Goal: Transaction & Acquisition: Purchase product/service

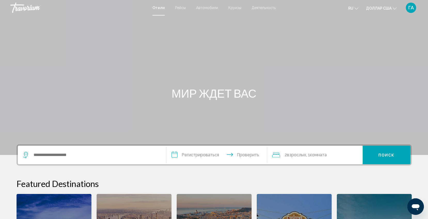
click at [218, 54] on div "Основное содержание" at bounding box center [214, 77] width 428 height 155
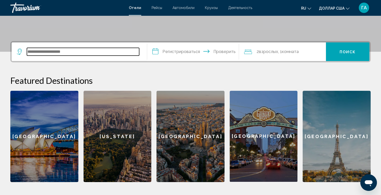
click at [79, 52] on input "Виджет поиска" at bounding box center [83, 52] width 112 height 8
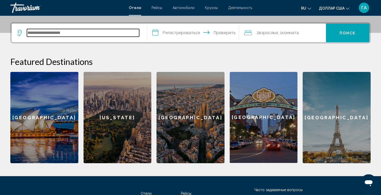
scroll to position [127, 0]
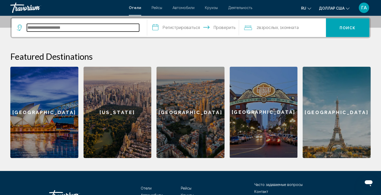
click at [35, 26] on input "Виджет поиска" at bounding box center [83, 28] width 112 height 8
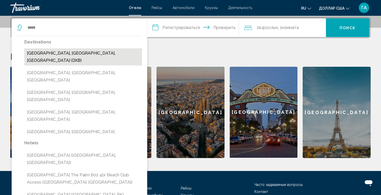
click at [58, 54] on button "[GEOGRAPHIC_DATA], [GEOGRAPHIC_DATA], [GEOGRAPHIC_DATA] (DXB)" at bounding box center [83, 56] width 118 height 17
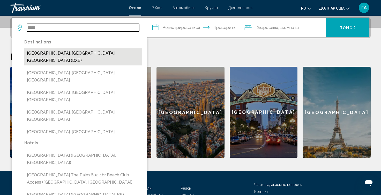
type input "**********"
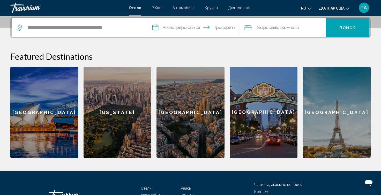
click at [176, 30] on input "**********" at bounding box center [194, 28] width 94 height 20
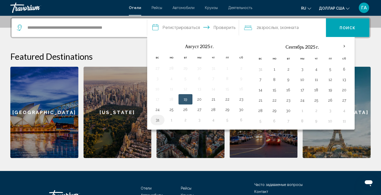
click at [158, 118] on button "31" at bounding box center [157, 119] width 8 height 7
click at [273, 69] on button "1" at bounding box center [274, 69] width 8 height 7
type input "**********"
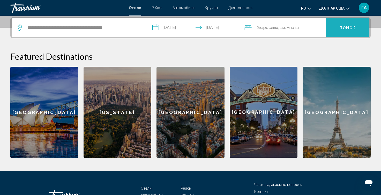
click at [344, 32] on button "Поиск" at bounding box center [347, 27] width 43 height 19
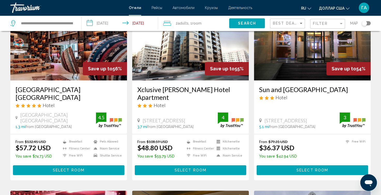
scroll to position [241, 0]
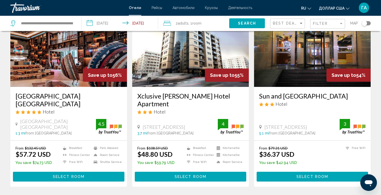
click at [313, 172] on button "Select Room" at bounding box center [311, 177] width 111 height 10
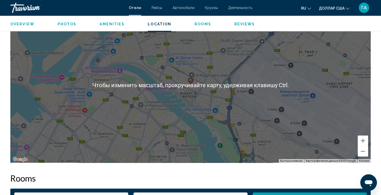
scroll to position [517, 0]
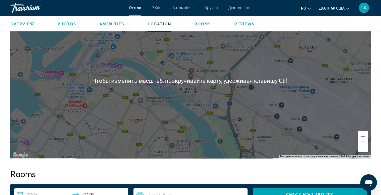
click at [190, 76] on image "Основное содержание" at bounding box center [190, 75] width 3 height 3
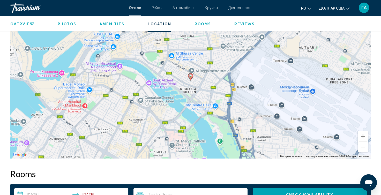
click at [197, 83] on div "Для навигации используйте клавиши со стрелками. Чтобы активировать перетаскиван…" at bounding box center [190, 80] width 360 height 155
click at [197, 83] on div "Чтобы активировать перетаскивание с помощью клавиатуры, нажмите Alt + Ввод. Пос…" at bounding box center [190, 80] width 360 height 155
click at [198, 86] on div "Чтобы активировать перетаскивание с помощью клавиатуры, нажмите Alt + Ввод. Пос…" at bounding box center [190, 80] width 360 height 155
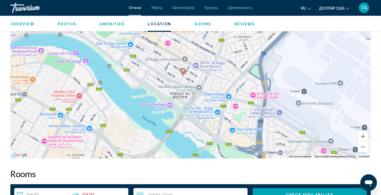
click at [184, 76] on div "Чтобы активировать перетаскивание с помощью клавиатуры, нажмите Alt + Ввод. Пос…" at bounding box center [190, 80] width 360 height 155
click at [187, 80] on div "Чтобы активировать перетаскивание с помощью клавиатуры, нажмите Alt + Ввод. Пос…" at bounding box center [190, 80] width 360 height 155
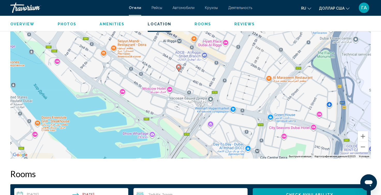
drag, startPoint x: 377, startPoint y: 110, endPoint x: 376, endPoint y: 116, distance: 6.5
click at [376, 116] on div "Overview Type Hotel Address 37Th Street Al Rigga Road Clock Tower, Dubai 35659,…" at bounding box center [190, 167] width 381 height 975
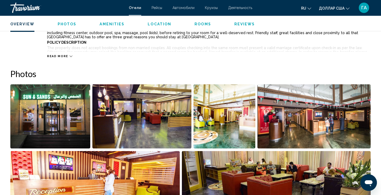
scroll to position [172, 0]
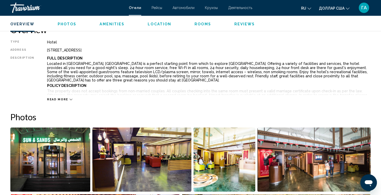
click at [297, 158] on img "Open full-screen image slider" at bounding box center [313, 159] width 113 height 64
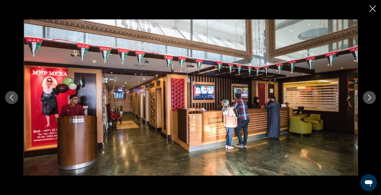
click at [368, 101] on button "Next image" at bounding box center [368, 97] width 13 height 13
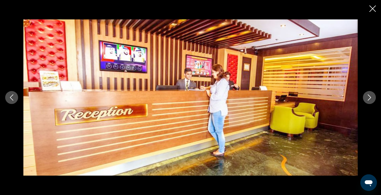
click at [368, 101] on button "Next image" at bounding box center [368, 97] width 13 height 13
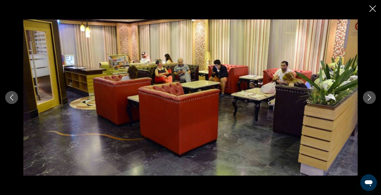
click at [368, 101] on button "Next image" at bounding box center [368, 97] width 13 height 13
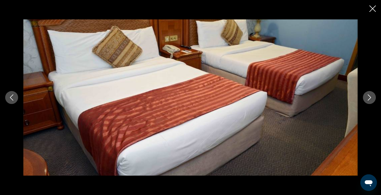
click at [368, 101] on button "Next image" at bounding box center [368, 97] width 13 height 13
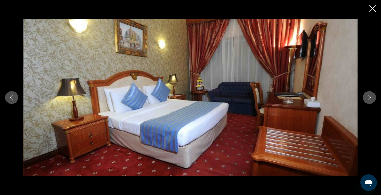
click at [368, 101] on button "Next image" at bounding box center [368, 97] width 13 height 13
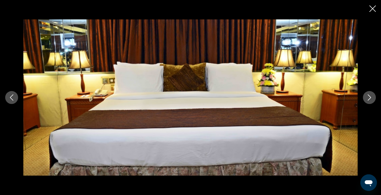
click at [368, 101] on button "Next image" at bounding box center [368, 97] width 13 height 13
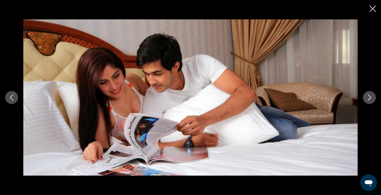
click at [368, 101] on button "Next image" at bounding box center [368, 97] width 13 height 13
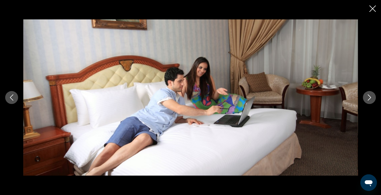
click at [368, 101] on button "Next image" at bounding box center [368, 97] width 13 height 13
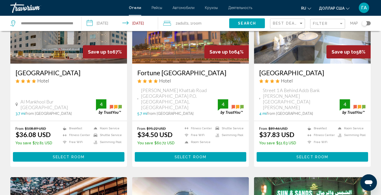
scroll to position [69, 0]
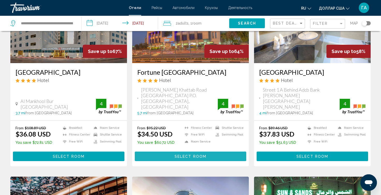
click at [188, 151] on button "Select Room" at bounding box center [190, 156] width 111 height 10
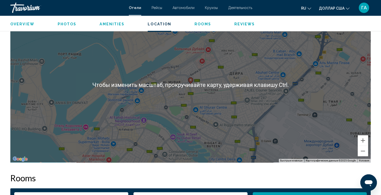
scroll to position [517, 0]
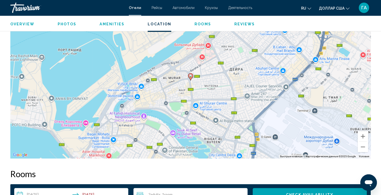
click at [191, 81] on div "Чтобы активировать перетаскивание с помощью клавиатуры, нажмите Alt + Ввод. Пос…" at bounding box center [190, 80] width 360 height 155
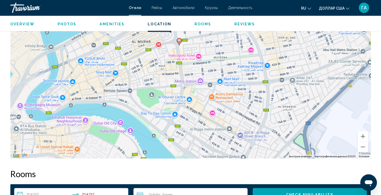
drag, startPoint x: 210, startPoint y: 145, endPoint x: 198, endPoint y: 110, distance: 36.8
click at [198, 110] on div "Чтобы активировать перетаскивание с помощью клавиатуры, нажмите Alt + Ввод. Пос…" at bounding box center [190, 80] width 360 height 155
click at [210, 107] on div "Чтобы активировать перетаскивание с помощью клавиатуры, нажмите Alt + Ввод. Пос…" at bounding box center [190, 80] width 360 height 155
click at [179, 43] on icon "Основное содержание" at bounding box center [178, 41] width 5 height 7
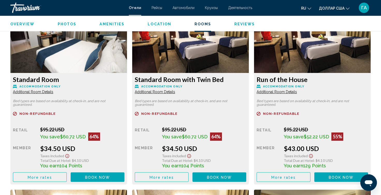
scroll to position [689, 0]
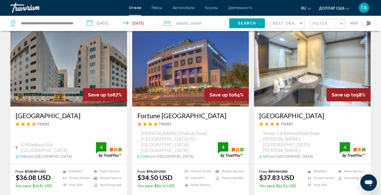
scroll to position [34, 0]
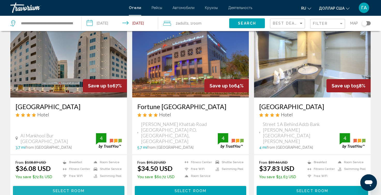
click at [71, 189] on span "Select Room" at bounding box center [69, 191] width 32 height 4
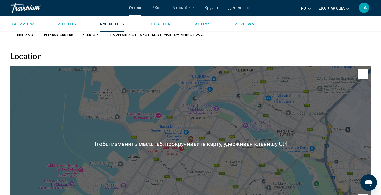
scroll to position [482, 0]
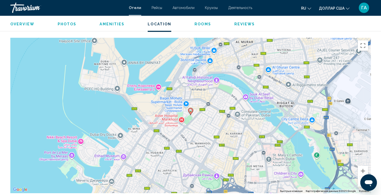
click at [190, 118] on div "Чтобы активировать перетаскивание с помощью клавиатуры, нажмите Alt + Ввод. Пос…" at bounding box center [190, 115] width 360 height 155
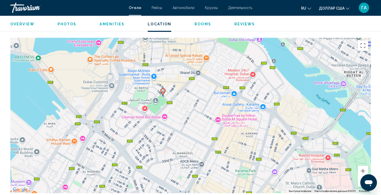
drag, startPoint x: 190, startPoint y: 128, endPoint x: 162, endPoint y: 111, distance: 32.7
click at [162, 111] on div "Чтобы активировать перетаскивание с помощью клавиатуры, нажмите Alt + Ввод. Пос…" at bounding box center [190, 115] width 360 height 155
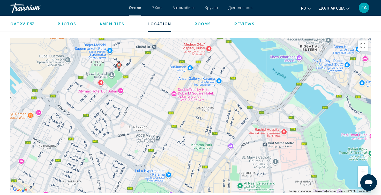
drag, startPoint x: 217, startPoint y: 138, endPoint x: 171, endPoint y: 113, distance: 52.7
click at [171, 113] on div "Чтобы активировать перетаскивание с помощью клавиатуры, нажмите Alt + Ввод. Пос…" at bounding box center [190, 115] width 360 height 155
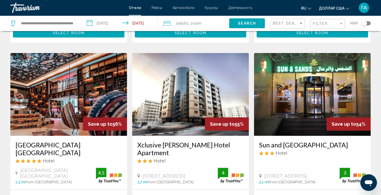
scroll to position [207, 0]
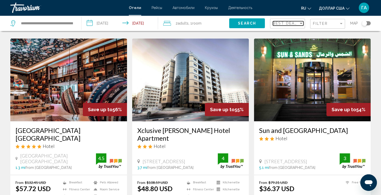
click at [300, 24] on div "Sort by" at bounding box center [300, 23] width 5 height 4
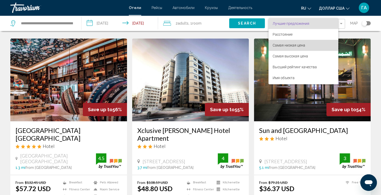
click at [283, 46] on font "Самая низкая цена" at bounding box center [288, 45] width 33 height 4
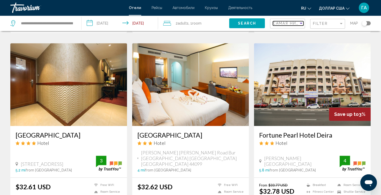
scroll to position [413, 0]
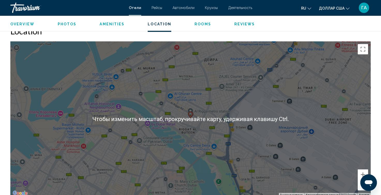
scroll to position [482, 0]
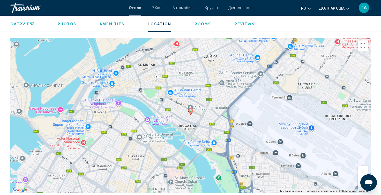
click at [191, 120] on div "Чтобы активировать перетаскивание с помощью клавиатуры, нажмите Alt + Ввод. Пос…" at bounding box center [190, 115] width 360 height 155
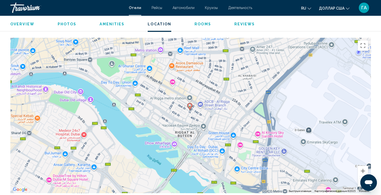
click at [196, 109] on div "Чтобы активировать перетаскивание с помощью клавиатуры, нажмите Alt + Ввод. Пос…" at bounding box center [190, 115] width 360 height 155
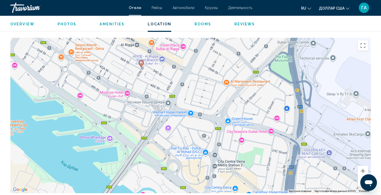
drag, startPoint x: 256, startPoint y: 161, endPoint x: 213, endPoint y: 116, distance: 62.3
click at [213, 116] on div "Чтобы активировать перетаскивание с помощью клавиатуры, нажмите Alt + Ввод. Пос…" at bounding box center [190, 115] width 360 height 155
click at [142, 69] on div "Чтобы активировать перетаскивание с помощью клавиатуры, нажмите Alt + Ввод. Пос…" at bounding box center [190, 115] width 360 height 155
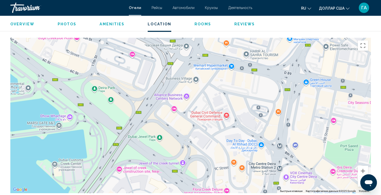
drag, startPoint x: 223, startPoint y: 179, endPoint x: 214, endPoint y: 83, distance: 95.7
click at [214, 83] on div "Чтобы активировать перетаскивание с помощью клавиатуры, нажмите Alt + Ввод. Пос…" at bounding box center [190, 115] width 360 height 155
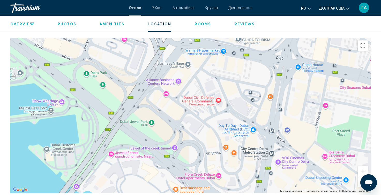
drag, startPoint x: 265, startPoint y: 174, endPoint x: 257, endPoint y: 158, distance: 17.4
click at [257, 158] on div "Основное содержание" at bounding box center [190, 115] width 360 height 155
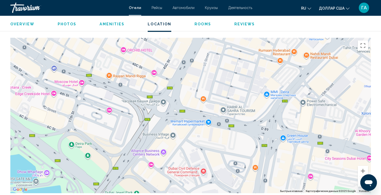
drag, startPoint x: 166, startPoint y: 124, endPoint x: 151, endPoint y: 187, distance: 64.8
click at [151, 187] on div "Основное содержание" at bounding box center [190, 115] width 360 height 155
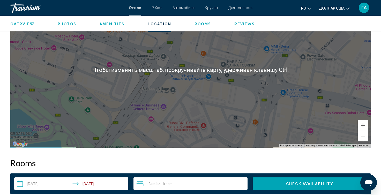
scroll to position [551, 0]
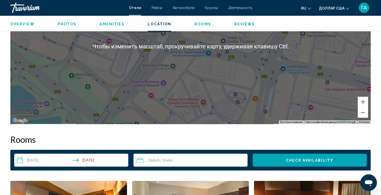
click at [235, 69] on div "Чтобы активировать перетаскивание с помощью клавиатуры, нажмите Alt + Ввод. Пос…" at bounding box center [190, 46] width 360 height 155
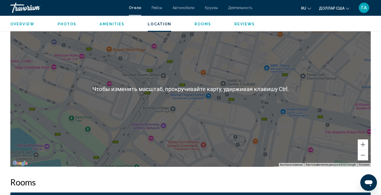
scroll to position [482, 0]
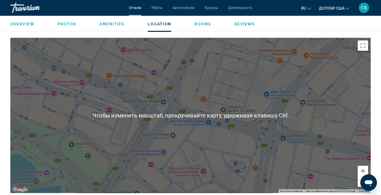
drag, startPoint x: 203, startPoint y: 95, endPoint x: 203, endPoint y: 92, distance: 2.7
click at [203, 94] on div "Чтобы активировать перетаскивание с помощью клавиатуры, нажмите Alt + Ввод. Пос…" at bounding box center [190, 115] width 360 height 155
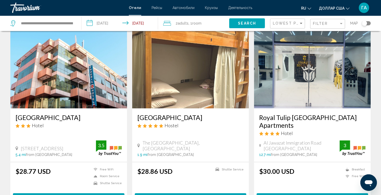
scroll to position [34, 0]
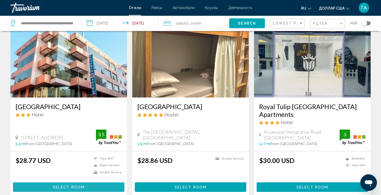
click at [69, 185] on span "Select Room" at bounding box center [69, 187] width 32 height 4
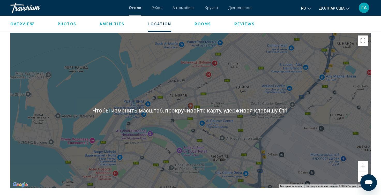
scroll to position [482, 0]
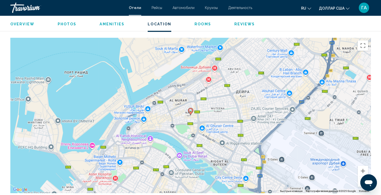
click at [188, 111] on icon "Основное содержание" at bounding box center [190, 111] width 5 height 7
click at [191, 116] on div "Чтобы активировать перетаскивание с помощью клавиатуры, нажмите Alt + Ввод. Пос…" at bounding box center [190, 115] width 360 height 155
click at [191, 114] on icon "Основное содержание" at bounding box center [190, 111] width 5 height 7
click at [190, 111] on image "Основное содержание" at bounding box center [190, 110] width 3 height 3
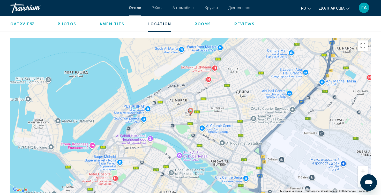
click at [213, 144] on div "Для навигации используйте клавиши со стрелками. Чтобы активировать перетаскиван…" at bounding box center [190, 115] width 360 height 155
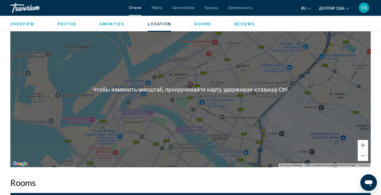
scroll to position [517, 0]
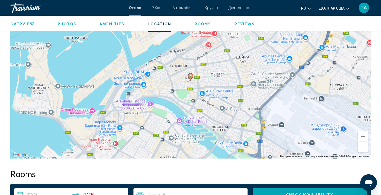
click at [229, 120] on div "Чтобы активировать перетаскивание с помощью клавиатуры, нажмите Alt + Ввод. Пос…" at bounding box center [190, 80] width 360 height 155
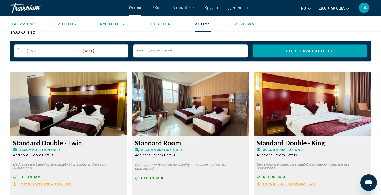
scroll to position [620, 0]
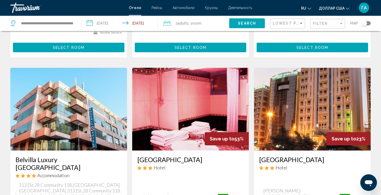
scroll to position [241, 0]
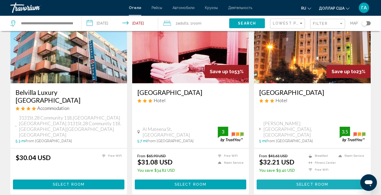
click at [306, 182] on span "Select Room" at bounding box center [312, 184] width 32 height 4
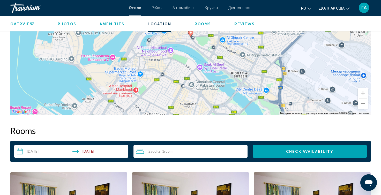
scroll to position [517, 0]
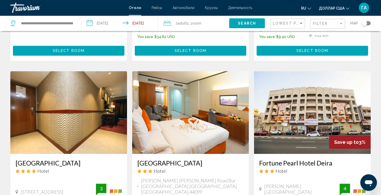
scroll to position [413, 0]
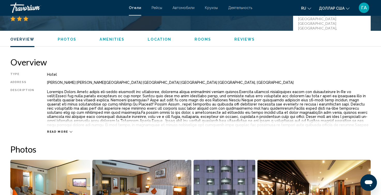
scroll to position [172, 0]
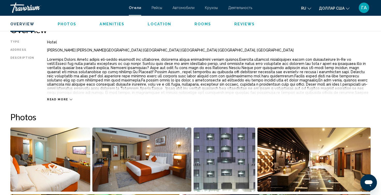
click at [67, 97] on div "Read more" at bounding box center [208, 94] width 323 height 14
click at [69, 99] on icon "Основное содержание" at bounding box center [70, 100] width 3 height 2
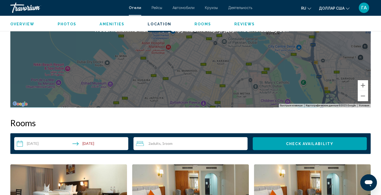
scroll to position [551, 0]
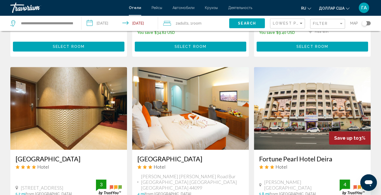
scroll to position [413, 0]
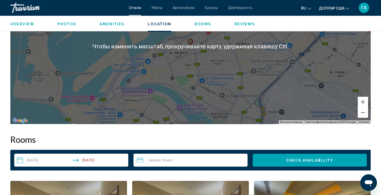
scroll to position [482, 0]
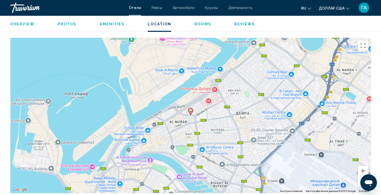
click at [195, 109] on div "Чтобы активировать перетаскивание с помощью клавиатуры, нажмите Alt + Ввод. Пос…" at bounding box center [190, 115] width 360 height 155
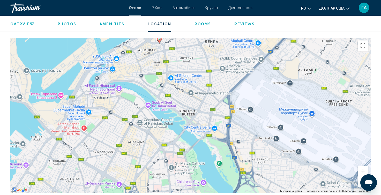
drag, startPoint x: 210, startPoint y: 155, endPoint x: 190, endPoint y: 88, distance: 69.6
click at [190, 88] on div "Чтобы активировать перетаскивание с помощью клавиатуры, нажмите Alt + Ввод. Пос…" at bounding box center [190, 115] width 360 height 155
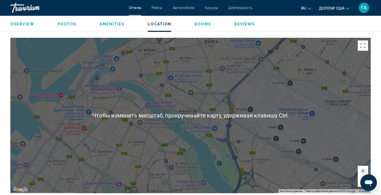
scroll to position [448, 0]
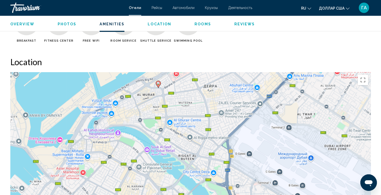
drag, startPoint x: 163, startPoint y: 133, endPoint x: 162, endPoint y: 141, distance: 8.1
click at [162, 141] on div "Чтобы активировать перетаскивание с помощью клавиатуры, нажмите Alt + Ввод. Пос…" at bounding box center [190, 149] width 360 height 155
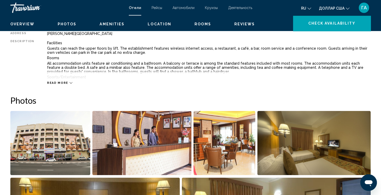
scroll to position [69, 0]
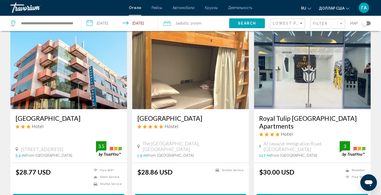
scroll to position [69, 0]
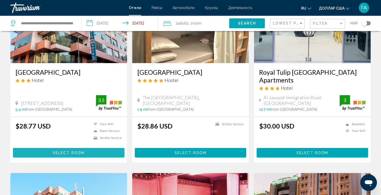
click at [65, 151] on span "Select Room" at bounding box center [69, 153] width 32 height 4
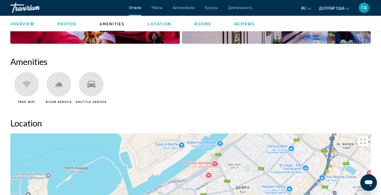
scroll to position [448, 0]
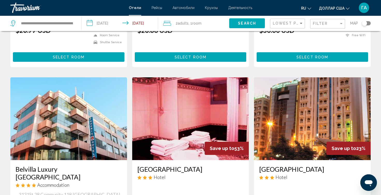
scroll to position [241, 0]
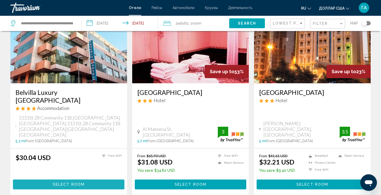
click at [64, 182] on span "Select Room" at bounding box center [69, 184] width 32 height 4
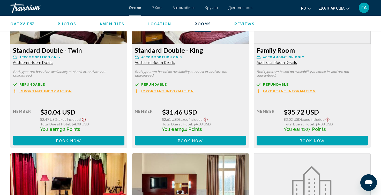
scroll to position [655, 0]
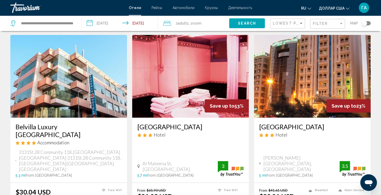
scroll to position [241, 0]
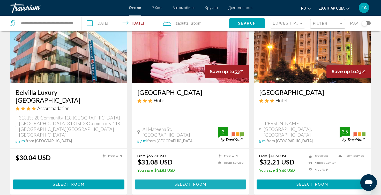
click at [208, 179] on button "Select Room" at bounding box center [190, 184] width 111 height 10
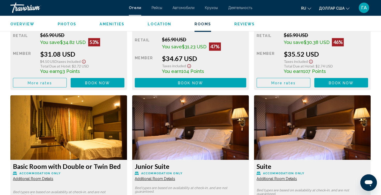
scroll to position [861, 0]
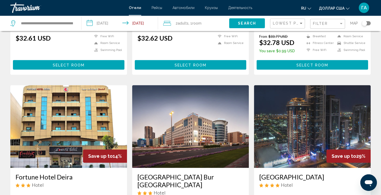
scroll to position [620, 0]
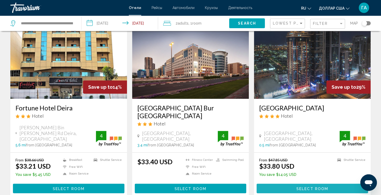
click at [311, 186] on span "Select Room" at bounding box center [312, 188] width 32 height 4
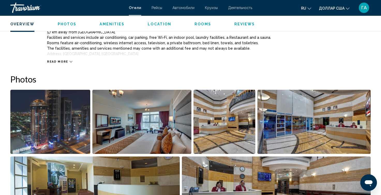
scroll to position [207, 0]
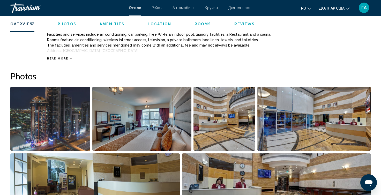
click at [69, 59] on icon "Основное содержание" at bounding box center [70, 58] width 3 height 3
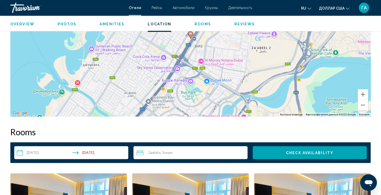
scroll to position [517, 0]
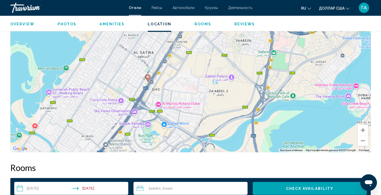
drag, startPoint x: 223, startPoint y: 131, endPoint x: 178, endPoint y: 137, distance: 46.1
click at [180, 140] on div "Чтобы активировать перетаскивание с помощью клавиатуры, нажмите Alt + Ввод. Пос…" at bounding box center [190, 74] width 360 height 155
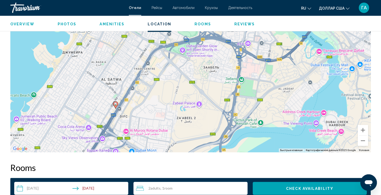
drag, startPoint x: 209, startPoint y: 124, endPoint x: 179, endPoint y: 150, distance: 39.7
click at [179, 150] on div "Чтобы активировать перетаскивание с помощью клавиатуры, нажмите Alt + Ввод. Пос…" at bounding box center [190, 74] width 360 height 155
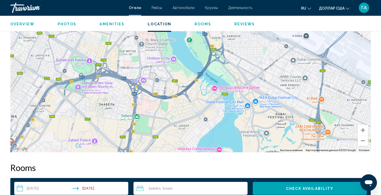
drag, startPoint x: 219, startPoint y: 125, endPoint x: 121, endPoint y: 158, distance: 103.7
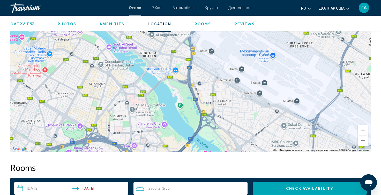
drag, startPoint x: 204, startPoint y: 114, endPoint x: 194, endPoint y: 180, distance: 66.4
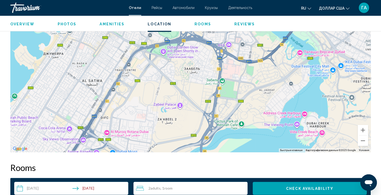
drag, startPoint x: 97, startPoint y: 132, endPoint x: 193, endPoint y: 30, distance: 140.5
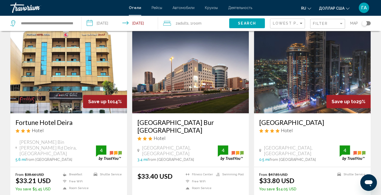
scroll to position [620, 0]
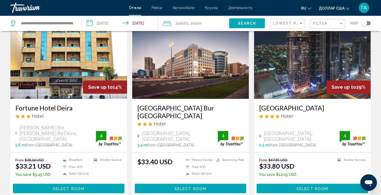
click at [175, 186] on span "Select Room" at bounding box center [190, 188] width 32 height 4
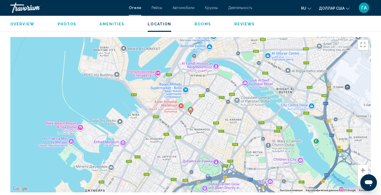
scroll to position [482, 0]
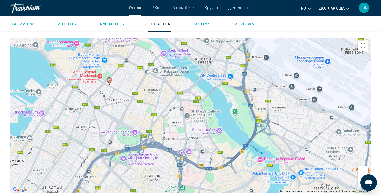
drag, startPoint x: 229, startPoint y: 182, endPoint x: 147, endPoint y: 151, distance: 87.4
click at [147, 151] on div "Чтобы активировать перетаскивание с помощью клавиатуры, нажмите Alt + Ввод. Пос…" at bounding box center [190, 115] width 360 height 155
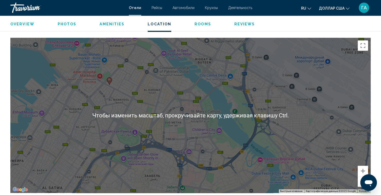
click at [112, 90] on div "Чтобы активировать перетаскивание с помощью клавиатуры, нажмите Alt + Ввод. Пос…" at bounding box center [190, 115] width 360 height 155
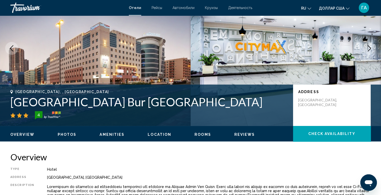
scroll to position [0, 0]
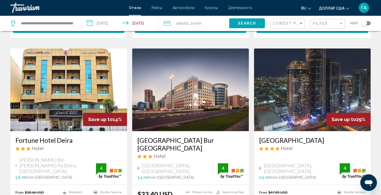
scroll to position [682, 0]
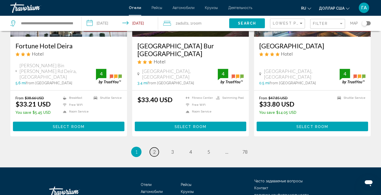
click at [154, 149] on span "2" at bounding box center [154, 152] width 3 height 6
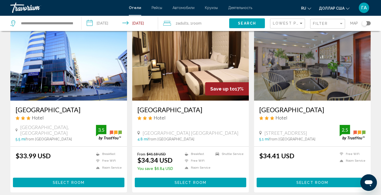
scroll to position [69, 0]
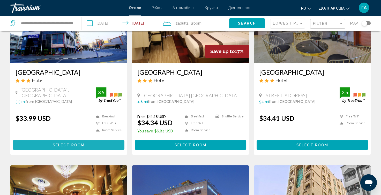
click at [60, 145] on span "Select Room" at bounding box center [69, 145] width 32 height 4
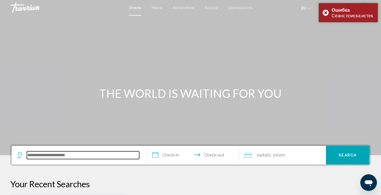
click at [60, 156] on input "Search widget" at bounding box center [83, 155] width 112 height 8
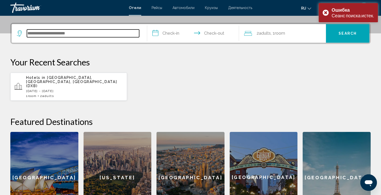
scroll to position [127, 0]
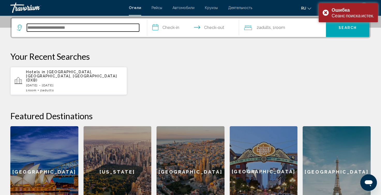
click at [38, 24] on input "Search widget" at bounding box center [83, 28] width 112 height 8
click at [36, 28] on input "Search widget" at bounding box center [83, 28] width 112 height 8
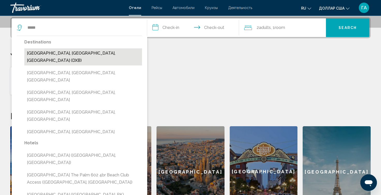
click at [69, 52] on button "[GEOGRAPHIC_DATA], [GEOGRAPHIC_DATA], [GEOGRAPHIC_DATA] (DXB)" at bounding box center [83, 56] width 118 height 17
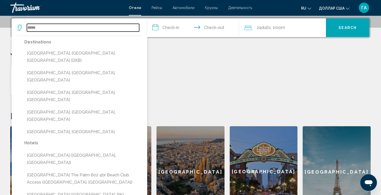
type input "**********"
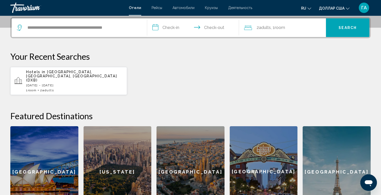
click at [163, 29] on input "**********" at bounding box center [194, 28] width 94 height 20
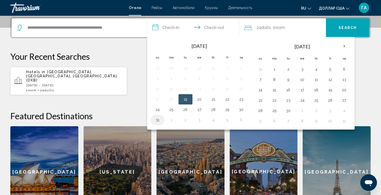
click at [159, 119] on button "31" at bounding box center [157, 119] width 8 height 7
click at [275, 69] on button "1" at bounding box center [274, 69] width 8 height 7
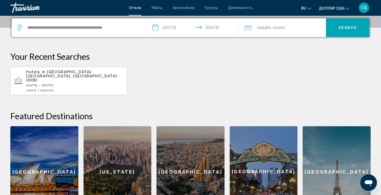
type input "**********"
click at [342, 26] on span "Search" at bounding box center [347, 28] width 18 height 4
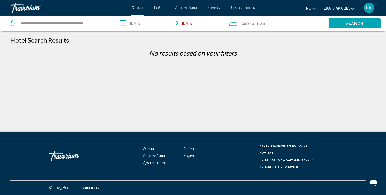
click at [83, 16] on div "**********" at bounding box center [59, 24] width 99 height 16
click at [183, 55] on font "По вашим фильтрам результатов нет" at bounding box center [193, 53] width 120 height 8
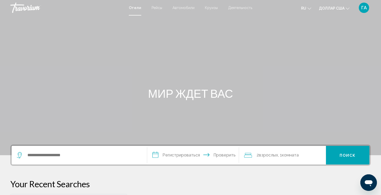
click at [25, 154] on div "Виджет поиска" at bounding box center [78, 155] width 122 height 8
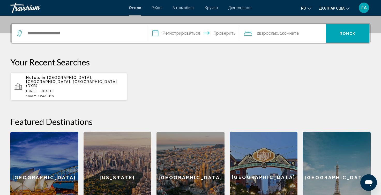
scroll to position [127, 0]
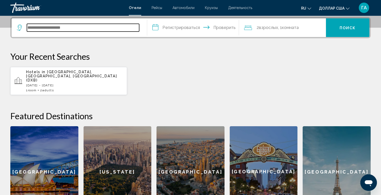
click at [37, 27] on input "Виджет поиска" at bounding box center [83, 28] width 112 height 8
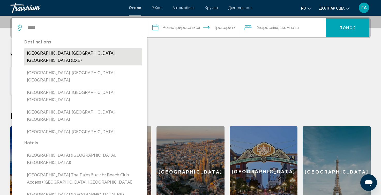
click at [53, 53] on button "[GEOGRAPHIC_DATA], [GEOGRAPHIC_DATA], [GEOGRAPHIC_DATA] (DXB)" at bounding box center [83, 56] width 118 height 17
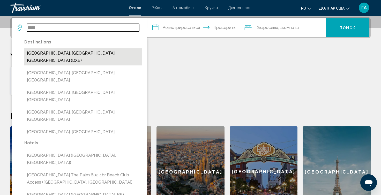
type input "**********"
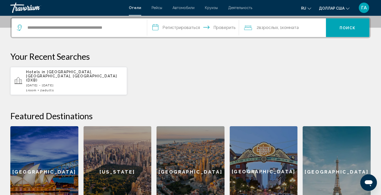
click at [165, 33] on input "**********" at bounding box center [194, 28] width 94 height 20
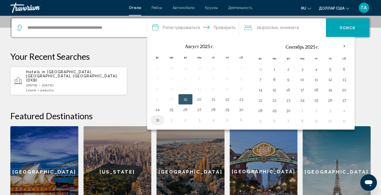
click at [157, 118] on button "31" at bounding box center [157, 119] width 8 height 7
click at [276, 69] on button "1" at bounding box center [274, 69] width 8 height 7
type input "**********"
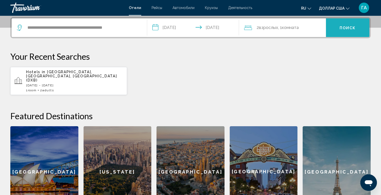
click at [345, 30] on button "Поиск" at bounding box center [347, 27] width 43 height 19
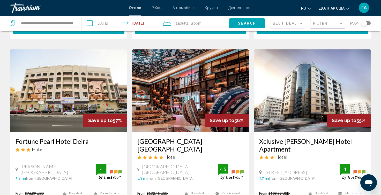
scroll to position [207, 0]
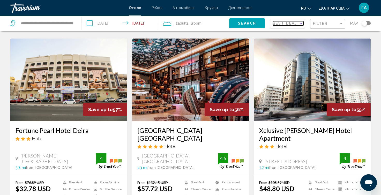
click at [302, 25] on div "Sort by" at bounding box center [300, 23] width 5 height 4
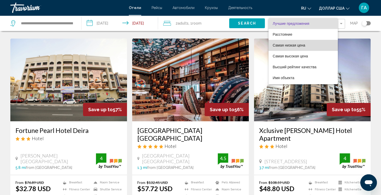
click at [290, 48] on span "Самая низкая цена" at bounding box center [302, 45] width 61 height 11
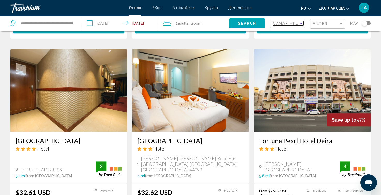
scroll to position [466, 0]
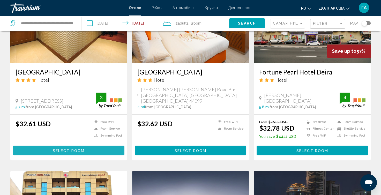
click at [73, 148] on span "Select Room" at bounding box center [69, 150] width 32 height 4
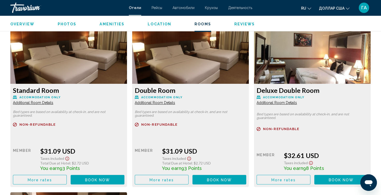
scroll to position [723, 0]
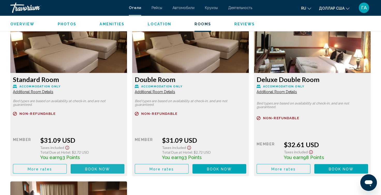
click at [91, 168] on span "Book now" at bounding box center [97, 169] width 25 height 4
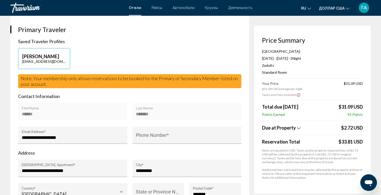
scroll to position [103, 0]
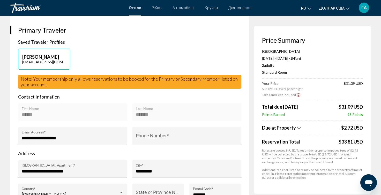
click at [207, 40] on p "Saved Traveler Profiles" at bounding box center [129, 42] width 223 height 6
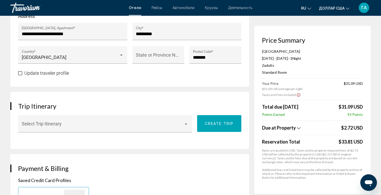
scroll to position [241, 0]
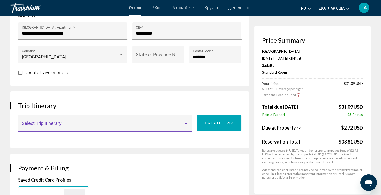
click at [188, 123] on div "Основное содержание" at bounding box center [185, 123] width 5 height 4
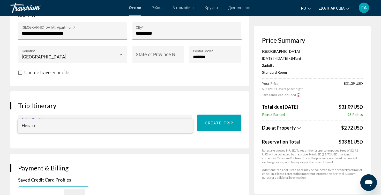
click at [182, 96] on div at bounding box center [190, 97] width 381 height 195
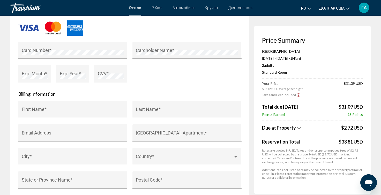
scroll to position [482, 0]
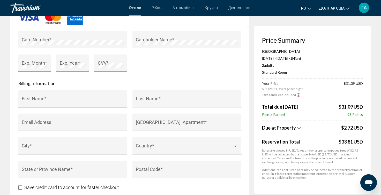
click at [35, 99] on input "First Name *" at bounding box center [73, 100] width 102 height 5
click at [24, 102] on input "******" at bounding box center [73, 100] width 102 height 5
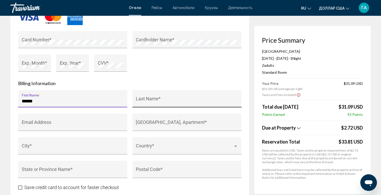
type input "******"
click at [156, 104] on div "Last Name *" at bounding box center [187, 101] width 102 height 14
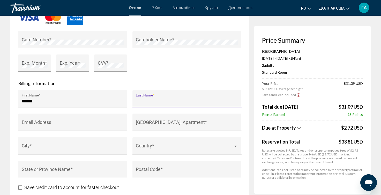
click at [150, 101] on input "Last Name *" at bounding box center [187, 100] width 102 height 5
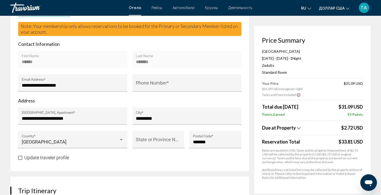
scroll to position [138, 0]
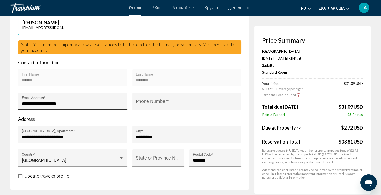
type input "*******"
drag, startPoint x: 21, startPoint y: 104, endPoint x: 68, endPoint y: 103, distance: 47.3
click at [71, 104] on div "**********" at bounding box center [72, 100] width 109 height 17
drag, startPoint x: 18, startPoint y: 102, endPoint x: 59, endPoint y: 104, distance: 40.8
click at [59, 104] on div "**********" at bounding box center [72, 100] width 109 height 17
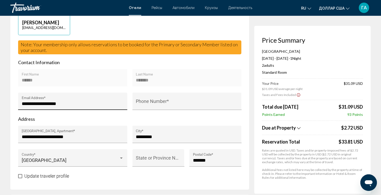
drag, startPoint x: 20, startPoint y: 104, endPoint x: 65, endPoint y: 109, distance: 44.7
click at [65, 109] on div "**********" at bounding box center [72, 100] width 109 height 17
drag, startPoint x: 44, startPoint y: 104, endPoint x: 21, endPoint y: 105, distance: 22.7
click at [22, 105] on input "**********" at bounding box center [73, 103] width 102 height 5
click at [83, 105] on input "**********" at bounding box center [73, 103] width 102 height 5
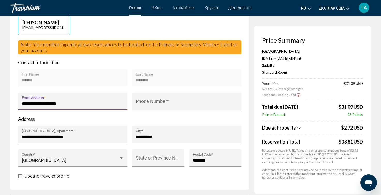
type input "**********"
drag, startPoint x: 21, startPoint y: 102, endPoint x: 58, endPoint y: 111, distance: 38.7
click at [58, 111] on div "**********" at bounding box center [72, 104] width 109 height 24
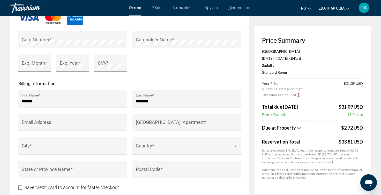
scroll to position [517, 0]
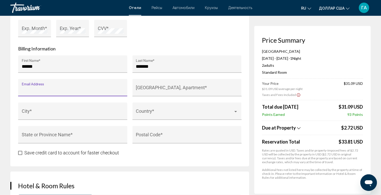
click at [39, 88] on input "Email Address" at bounding box center [73, 89] width 102 height 5
paste input "**********"
click at [22, 92] on input "**********" at bounding box center [73, 89] width 102 height 5
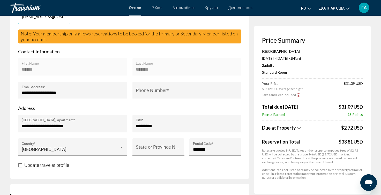
scroll to position [138, 0]
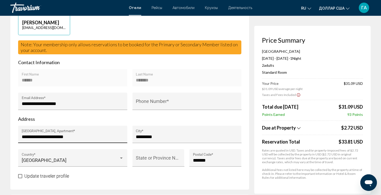
type input "**********"
drag, startPoint x: 19, startPoint y: 137, endPoint x: 56, endPoint y: 143, distance: 37.6
click at [56, 143] on div "**********" at bounding box center [72, 138] width 109 height 24
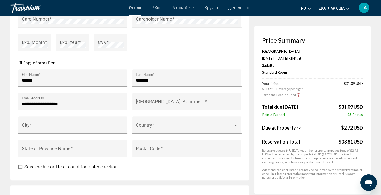
scroll to position [551, 0]
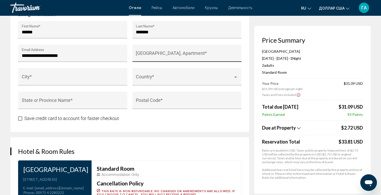
click at [142, 54] on input "[GEOGRAPHIC_DATA], Apartment *" at bounding box center [187, 55] width 102 height 5
paste input "**********"
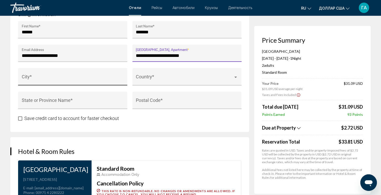
type input "**********"
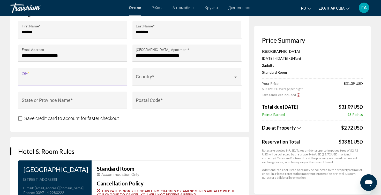
click at [103, 78] on input "City *" at bounding box center [73, 78] width 102 height 5
type input "*********"
click at [170, 80] on span "Основное содержание" at bounding box center [184, 78] width 97 height 5
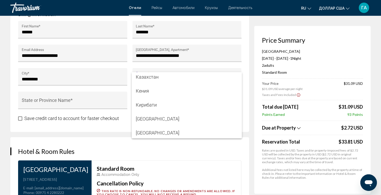
scroll to position [1619, 0]
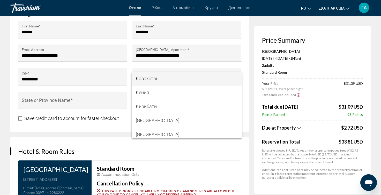
click at [158, 76] on span "Казахстан" at bounding box center [187, 79] width 102 height 14
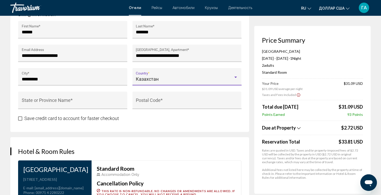
scroll to position [1618, 0]
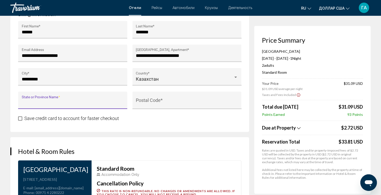
click at [56, 104] on input "State or Province Name *" at bounding box center [73, 102] width 102 height 5
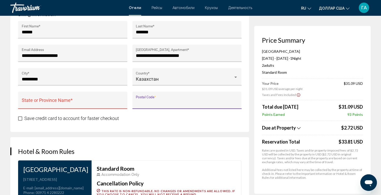
click at [146, 102] on input "Postal Code *" at bounding box center [187, 102] width 102 height 5
type input "******"
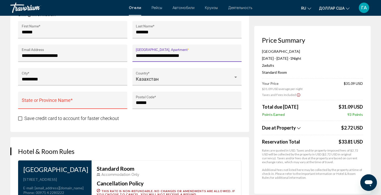
click at [188, 57] on input "**********" at bounding box center [187, 55] width 102 height 5
click at [189, 56] on input "**********" at bounding box center [187, 55] width 102 height 5
type input "**********"
click at [32, 101] on input "State or Province Name *" at bounding box center [73, 102] width 102 height 5
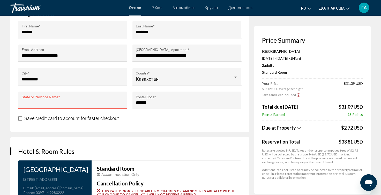
type input "*"
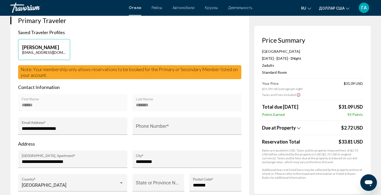
scroll to position [138, 0]
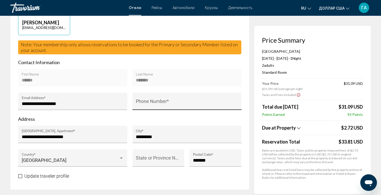
type input "*********"
click at [160, 104] on input "Phone Number *" at bounding box center [187, 103] width 102 height 5
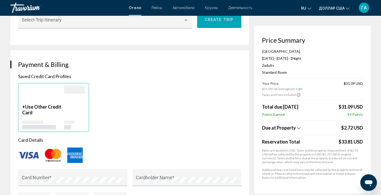
scroll to position [413, 0]
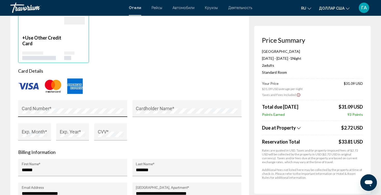
type input "**********"
click at [180, 103] on div "Cardholder Name *" at bounding box center [187, 110] width 102 height 14
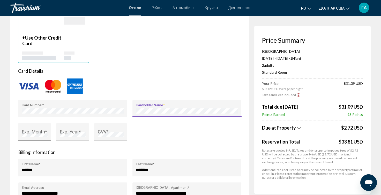
click at [28, 131] on div "Exp. Month *" at bounding box center [35, 134] width 26 height 14
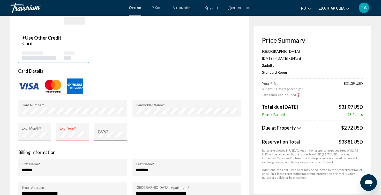
drag, startPoint x: 105, startPoint y: 128, endPoint x: 104, endPoint y: 130, distance: 2.9
click at [105, 129] on div "CVV *" at bounding box center [111, 134] width 26 height 14
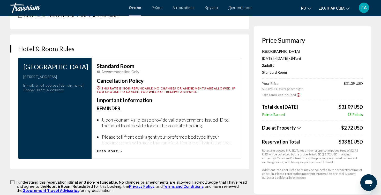
scroll to position [689, 0]
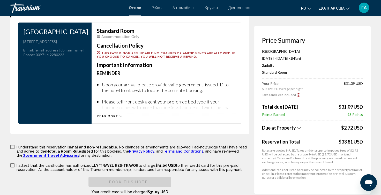
click at [13, 148] on span "Основное содержание" at bounding box center [12, 147] width 4 height 4
click at [13, 165] on span "Основное содержание" at bounding box center [12, 165] width 4 height 4
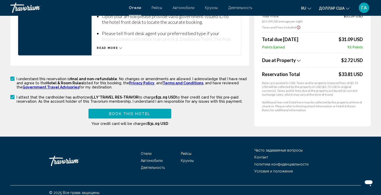
scroll to position [758, 0]
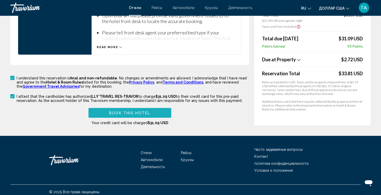
click at [110, 113] on span "Book this hotel" at bounding box center [129, 113] width 41 height 4
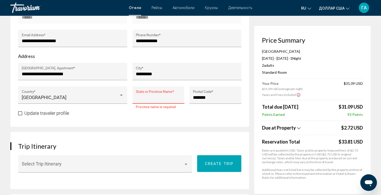
click at [142, 96] on input "State or Province Name *" at bounding box center [158, 97] width 45 height 5
type input "*"
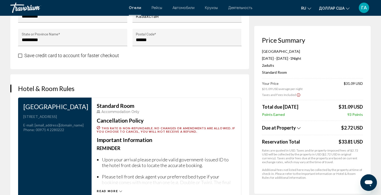
scroll to position [717, 0]
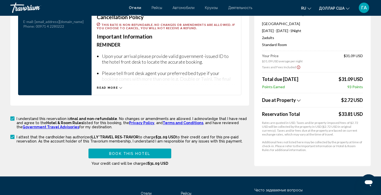
type input "*********"
click at [153, 153] on button "Book this hotel" at bounding box center [129, 153] width 83 height 10
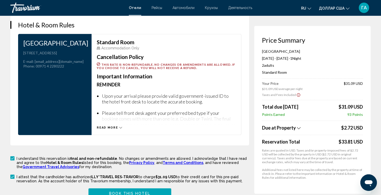
scroll to position [726, 0]
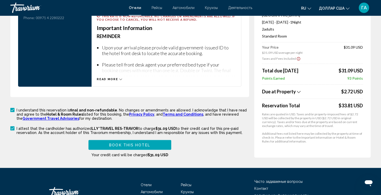
click at [163, 146] on button "Book this hotel" at bounding box center [129, 145] width 83 height 10
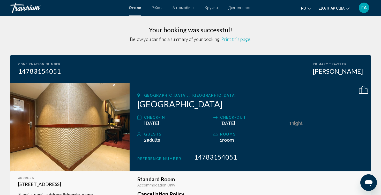
click at [235, 40] on span "Print this page" at bounding box center [235, 39] width 29 height 6
click at [367, 11] on button "ГА" at bounding box center [363, 7] width 13 height 11
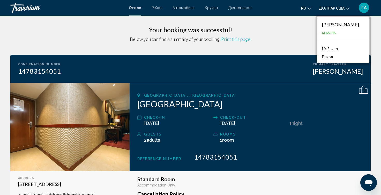
click at [324, 49] on font "Мой счет" at bounding box center [330, 49] width 16 height 4
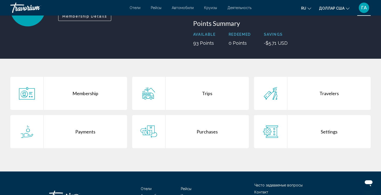
scroll to position [69, 0]
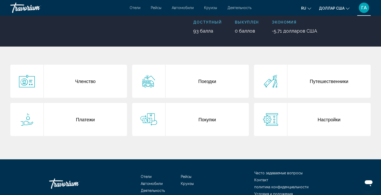
click at [88, 118] on font "Платежи" at bounding box center [85, 120] width 19 height 6
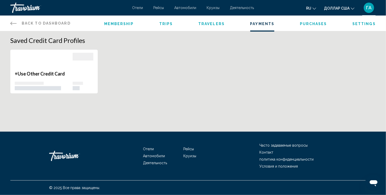
click at [309, 27] on div "Membership Trips Travelers Payments Purchases Settings" at bounding box center [239, 24] width 271 height 16
click at [303, 23] on span "Purchases" at bounding box center [313, 24] width 27 height 4
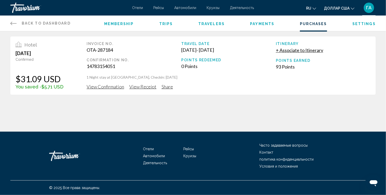
click at [163, 87] on span "Share" at bounding box center [166, 87] width 11 height 6
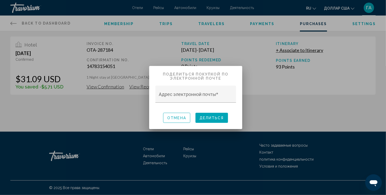
click at [369, 6] on div at bounding box center [193, 97] width 386 height 195
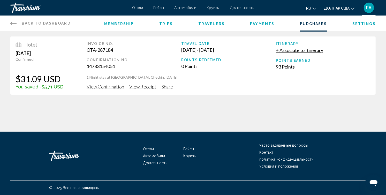
click at [368, 11] on div "ГА" at bounding box center [368, 8] width 10 height 10
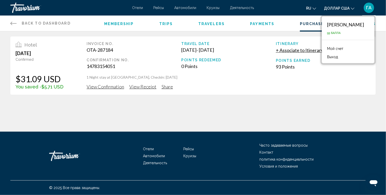
click at [327, 57] on font "Выход" at bounding box center [332, 57] width 11 height 4
